Goal: Task Accomplishment & Management: Manage account settings

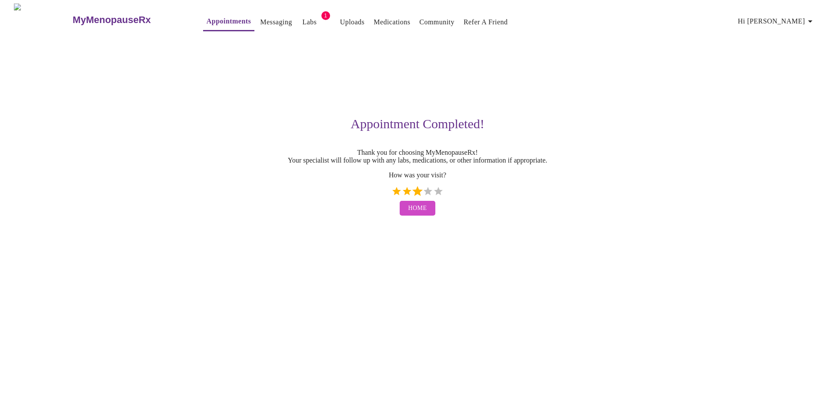
click at [418, 195] on label "3 Stars" at bounding box center [417, 191] width 10 height 10
click at [392, 195] on input "3 Stars" at bounding box center [391, 194] width 0 height 0
radio input "true"
click at [407, 211] on button "Home" at bounding box center [418, 208] width 36 height 15
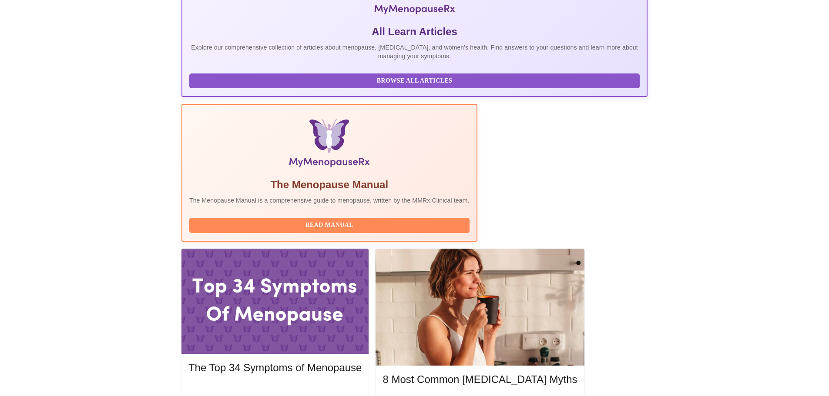
scroll to position [178, 0]
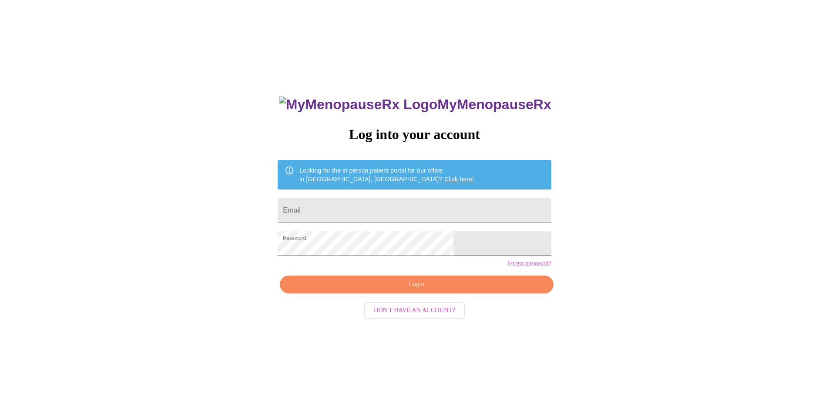
scroll to position [9, 0]
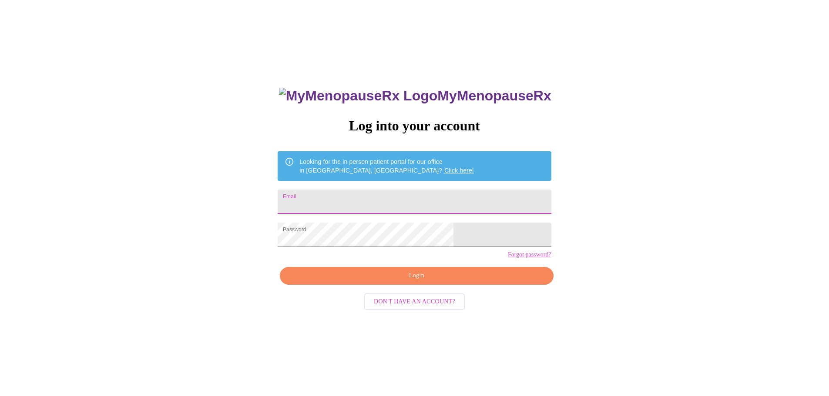
click at [362, 197] on input "Email" at bounding box center [414, 202] width 273 height 24
type input "cpuckett79@gmail.com"
click at [449, 282] on span "Login" at bounding box center [416, 276] width 253 height 11
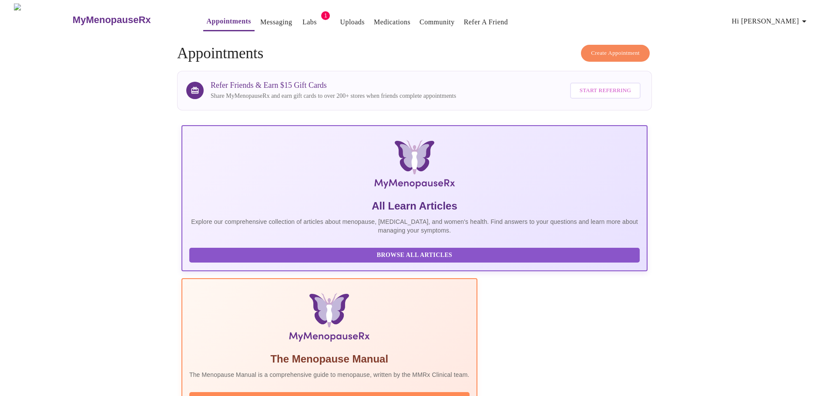
click at [374, 18] on link "Medications" at bounding box center [392, 22] width 37 height 12
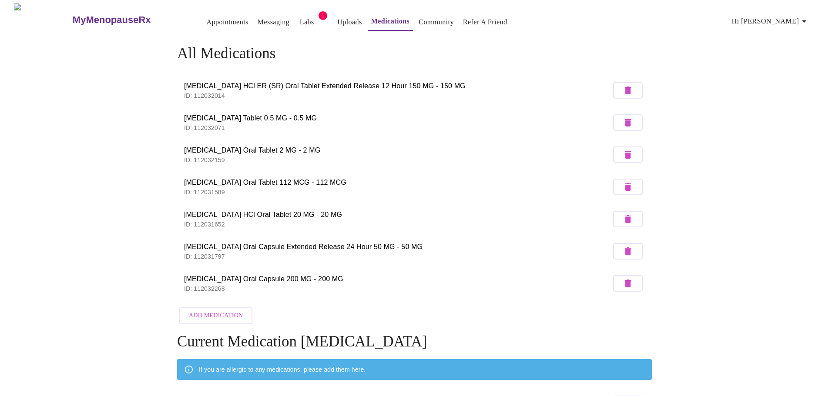
click at [186, 8] on span "Appointments Messaging Labs 1 Uploads Medications Community Refer a Friend Hi C…" at bounding box center [500, 19] width 629 height 23
click at [207, 17] on link "Appointments" at bounding box center [228, 22] width 42 height 12
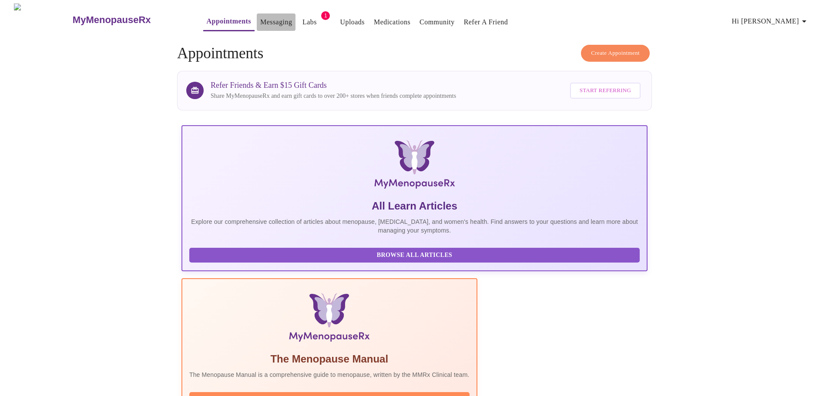
click at [260, 16] on link "Messaging" at bounding box center [276, 22] width 32 height 12
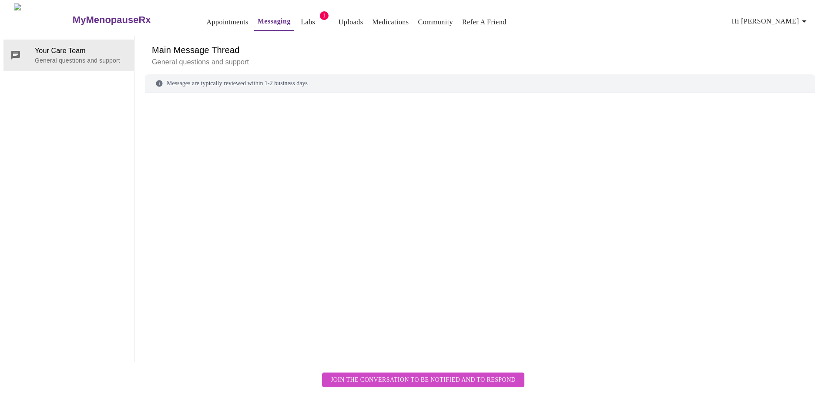
scroll to position [33, 0]
